Goal: Check status: Check status

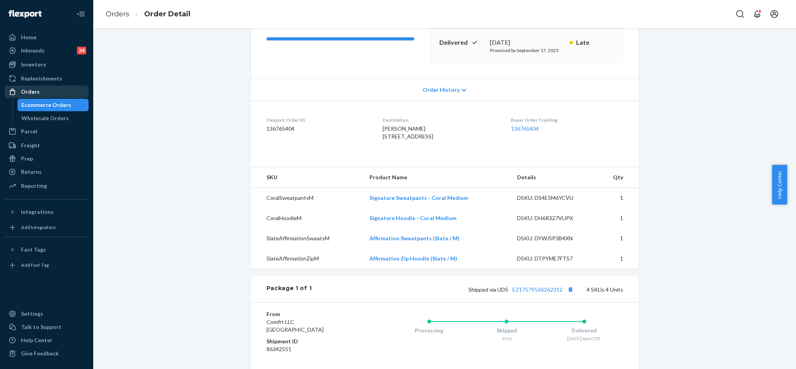
click at [44, 90] on div "Orders" at bounding box center [46, 91] width 82 height 11
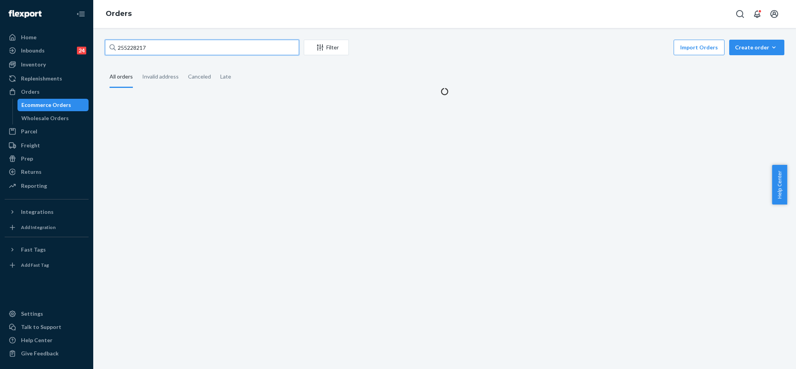
drag, startPoint x: 157, startPoint y: 44, endPoint x: 94, endPoint y: 28, distance: 65.0
click at [94, 28] on div "255228217 Filter Import Orders Create order Ecommerce order Removal order All o…" at bounding box center [444, 198] width 703 height 341
paste input "HJZ_JFSCGG"
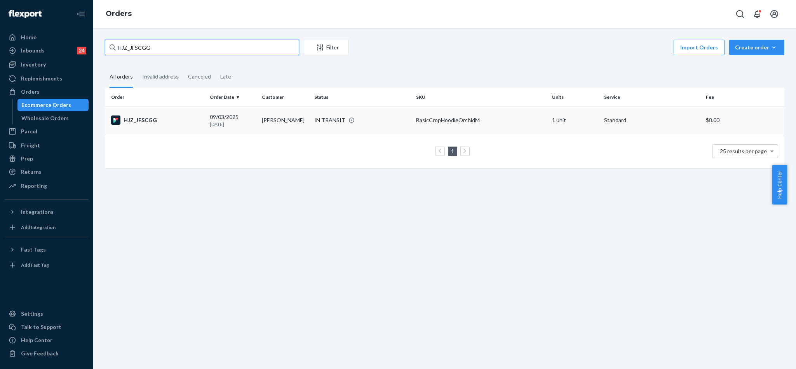
type input "HJZ_JFSCGG"
click at [150, 116] on div "HJZ_JFSCGG" at bounding box center [157, 119] width 92 height 9
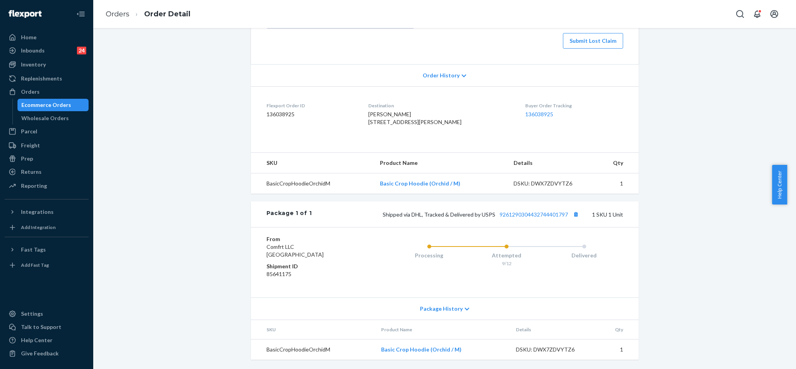
scroll to position [167, 0]
click at [561, 216] on link "9261290304432744401797" at bounding box center [533, 214] width 68 height 7
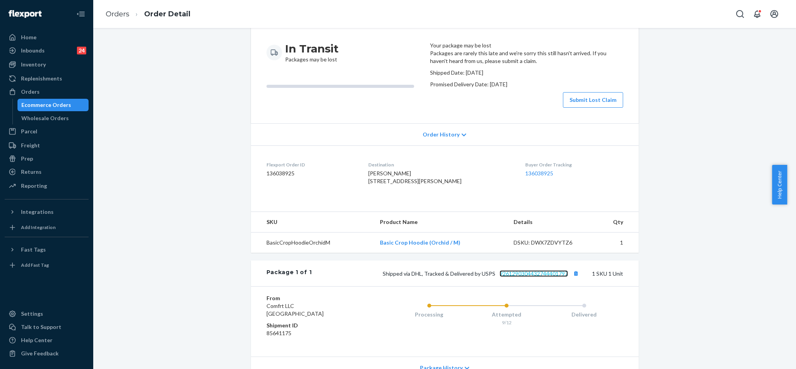
scroll to position [0, 0]
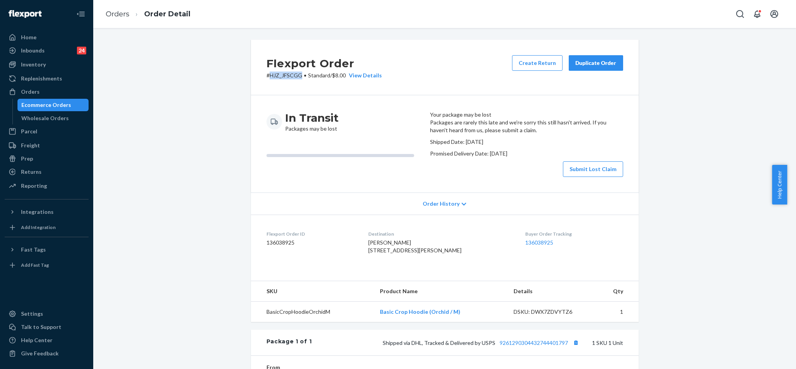
drag, startPoint x: 295, startPoint y: 75, endPoint x: 265, endPoint y: 76, distance: 30.7
click at [266, 76] on p "# HJZ_JFSCGG • Standard / $8.00 View Details" at bounding box center [323, 75] width 115 height 8
copy p "HJZ_JFSCGG"
